Goal: Information Seeking & Learning: Learn about a topic

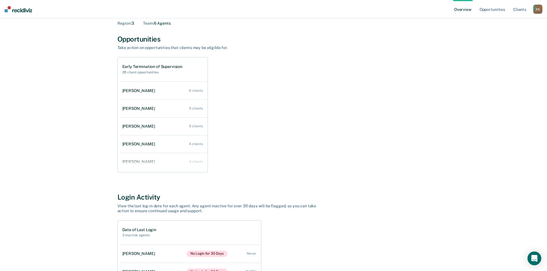
scroll to position [7, 0]
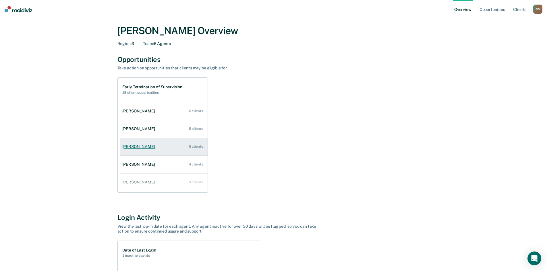
click at [143, 149] on div "[PERSON_NAME]" at bounding box center [139, 146] width 35 height 5
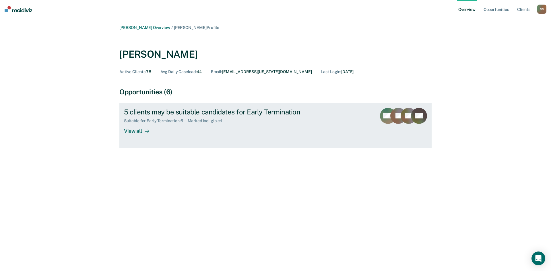
click at [138, 133] on div "View all" at bounding box center [140, 128] width 32 height 11
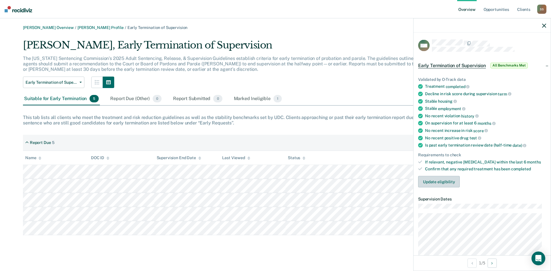
click at [443, 180] on button "Update eligibility" at bounding box center [439, 181] width 42 height 11
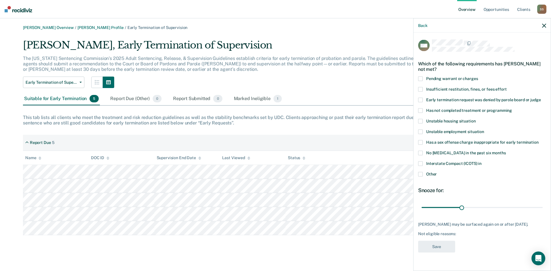
click at [542, 25] on div "Back" at bounding box center [482, 25] width 137 height 14
click at [153, 74] on div "The [US_STATE] Sentencing Commission’s 2025 Adult Sentencing, Release, & Superv…" at bounding box center [229, 66] width 413 height 21
click at [81, 80] on button "Early Termination of Supervision" at bounding box center [53, 82] width 61 height 11
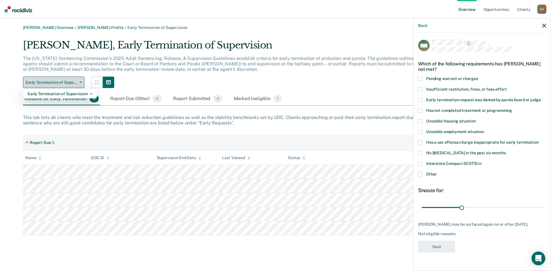
click at [81, 80] on button "Early Termination of Supervision" at bounding box center [53, 82] width 61 height 11
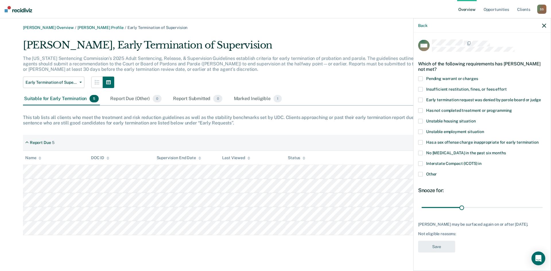
click at [544, 26] on icon "button" at bounding box center [544, 26] width 4 height 4
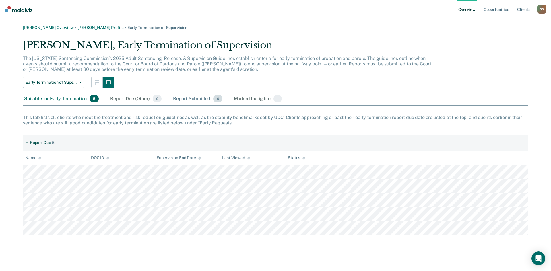
click at [193, 99] on div "Report Submitted 0" at bounding box center [198, 99] width 52 height 13
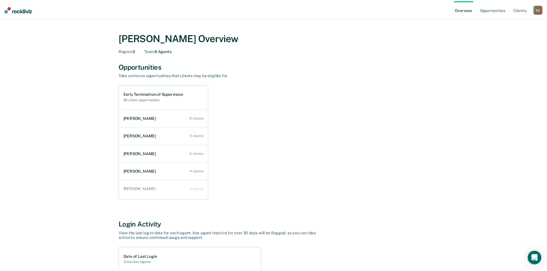
scroll to position [7, 0]
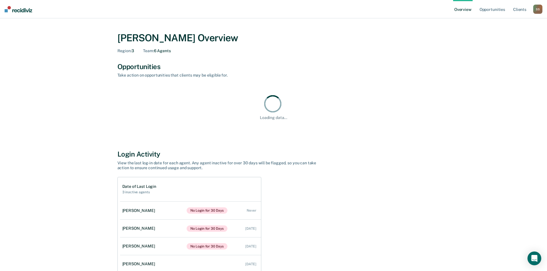
click at [540, 10] on div "S S" at bounding box center [537, 9] width 9 height 9
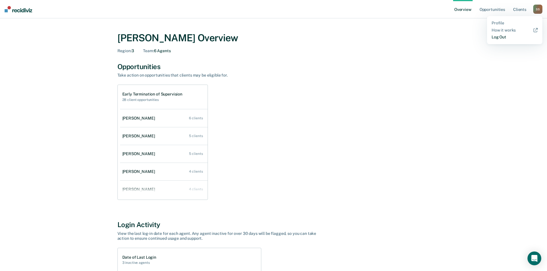
click at [497, 36] on link "Log Out" at bounding box center [514, 37] width 46 height 5
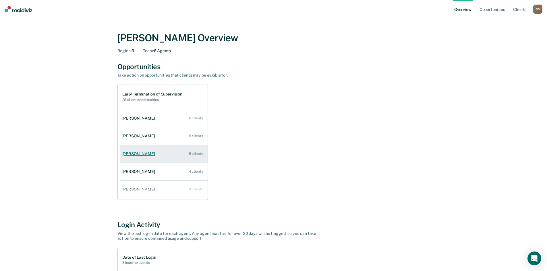
click at [150, 156] on div "[PERSON_NAME]" at bounding box center [139, 154] width 35 height 5
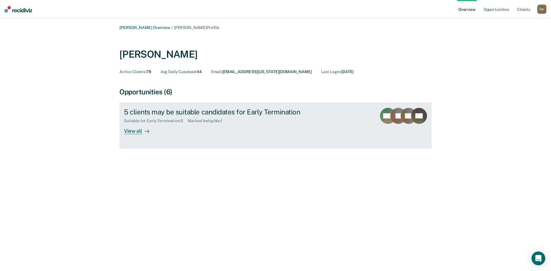
click at [141, 135] on link "5 clients may be suitable candidates for Early Termination Suitable for Early T…" at bounding box center [275, 125] width 312 height 45
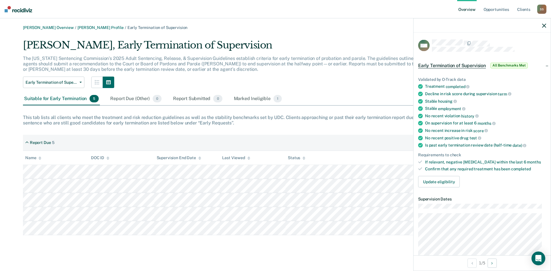
click at [543, 25] on icon "button" at bounding box center [544, 26] width 4 height 4
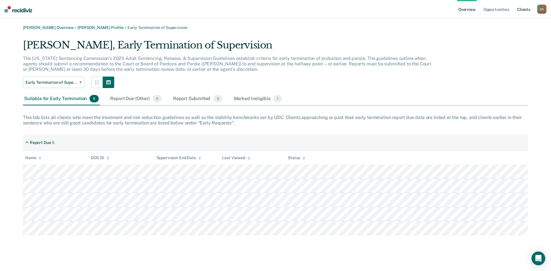
click at [525, 8] on link "Client s" at bounding box center [523, 9] width 15 height 18
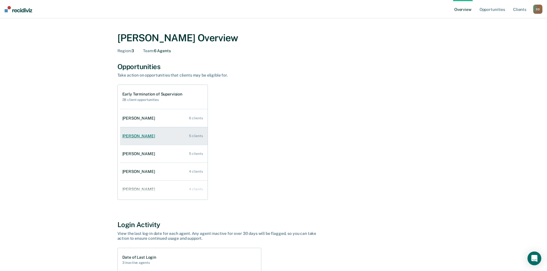
click at [151, 137] on link "[PERSON_NAME] 5 clients" at bounding box center [164, 136] width 88 height 16
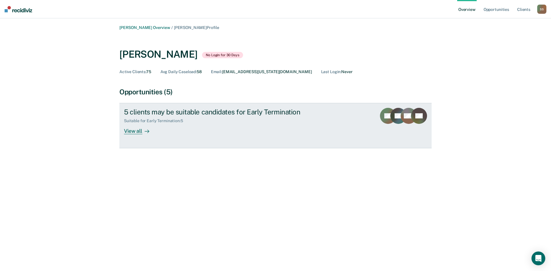
click at [135, 131] on div "View all" at bounding box center [140, 128] width 32 height 11
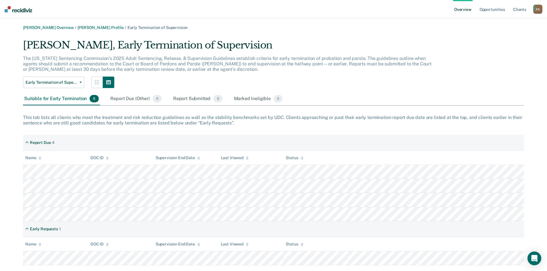
scroll to position [13, 0]
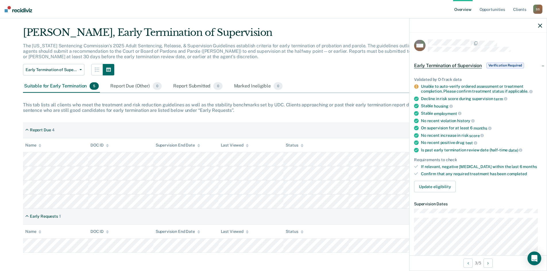
click at [540, 24] on icon "button" at bounding box center [540, 26] width 4 height 4
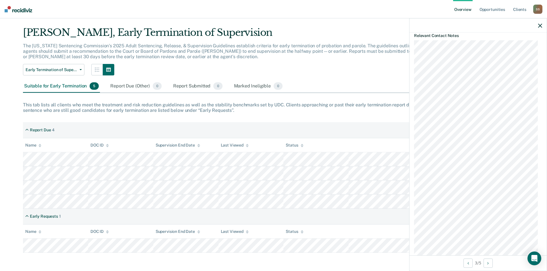
scroll to position [287, 0]
click at [490, 264] on button "Next Opportunity" at bounding box center [487, 263] width 9 height 9
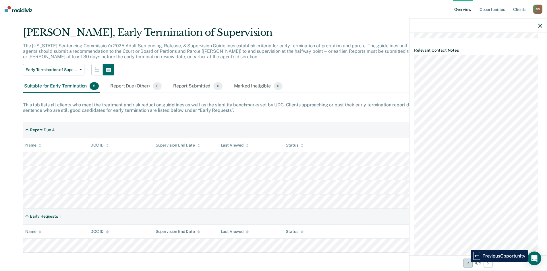
click at [467, 262] on icon "Previous Opportunity" at bounding box center [467, 263] width 1 height 4
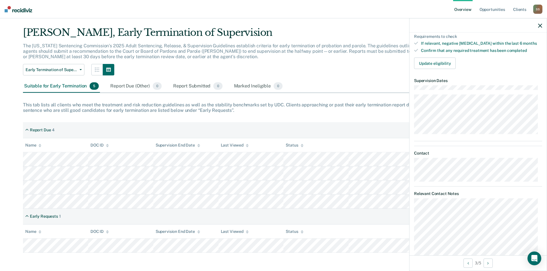
scroll to position [66, 0]
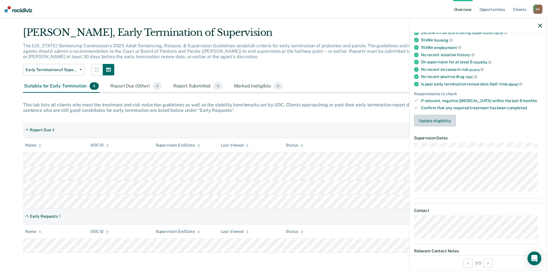
click at [447, 121] on button "Update eligibility" at bounding box center [435, 120] width 42 height 11
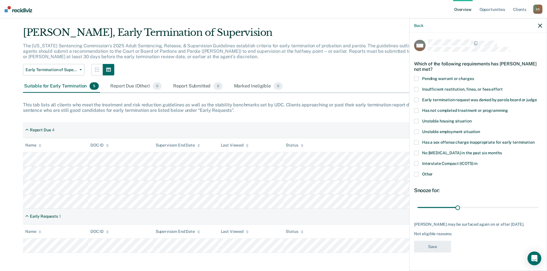
click at [540, 23] on div "Back" at bounding box center [477, 25] width 137 height 14
click at [538, 27] on icon "button" at bounding box center [540, 26] width 4 height 4
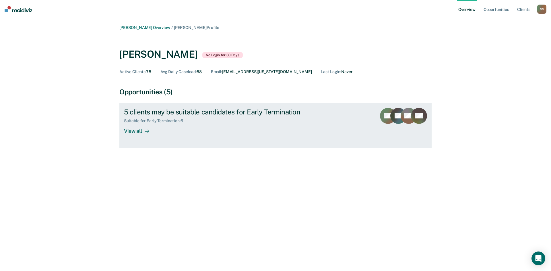
click at [139, 131] on div "View all" at bounding box center [140, 128] width 32 height 11
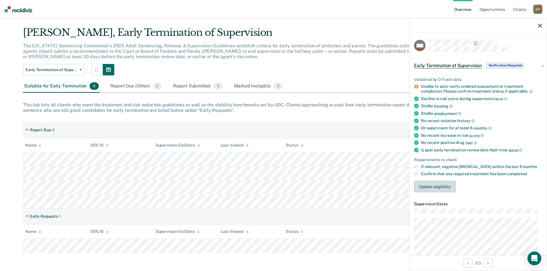
click at [443, 188] on button "Update eligibility" at bounding box center [435, 186] width 42 height 11
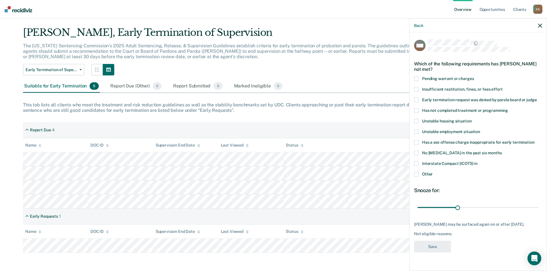
click at [539, 27] on icon "button" at bounding box center [540, 26] width 4 height 4
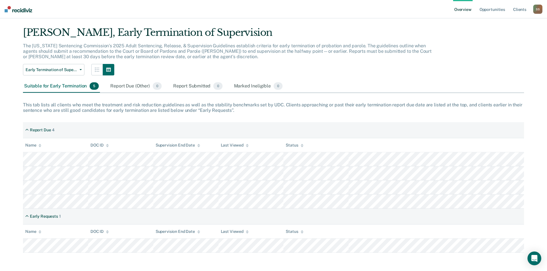
click at [65, 85] on div "Suitable for Early Termination 5" at bounding box center [61, 86] width 77 height 13
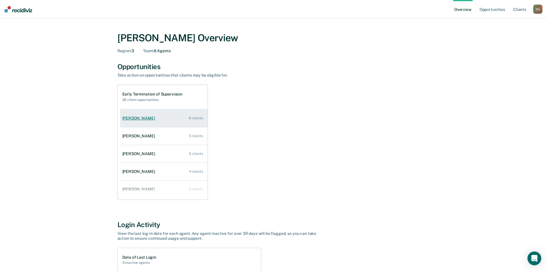
click at [159, 119] on link "[PERSON_NAME] 6 clients" at bounding box center [164, 118] width 88 height 16
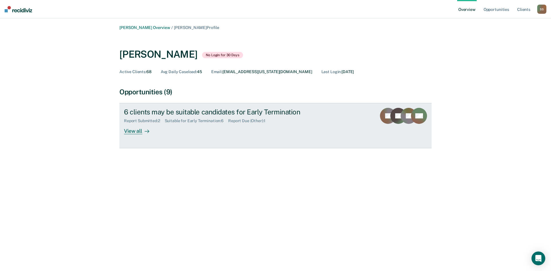
click at [136, 135] on link "6 clients may be suitable candidates for Early Termination Report Submitted : 2…" at bounding box center [275, 125] width 312 height 45
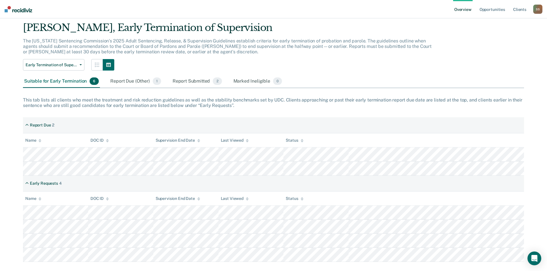
scroll to position [27, 0]
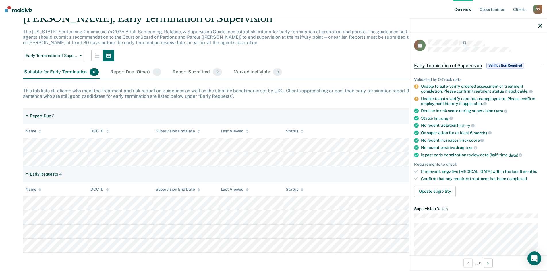
click at [538, 24] on div at bounding box center [477, 25] width 137 height 14
